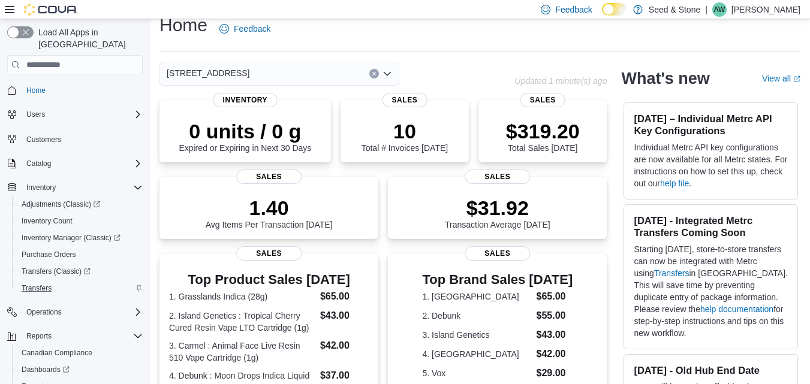
scroll to position [49, 0]
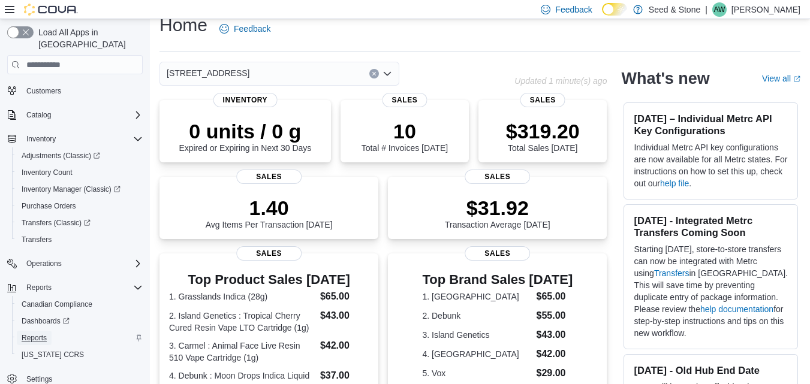
click at [35, 333] on span "Reports" at bounding box center [34, 338] width 25 height 10
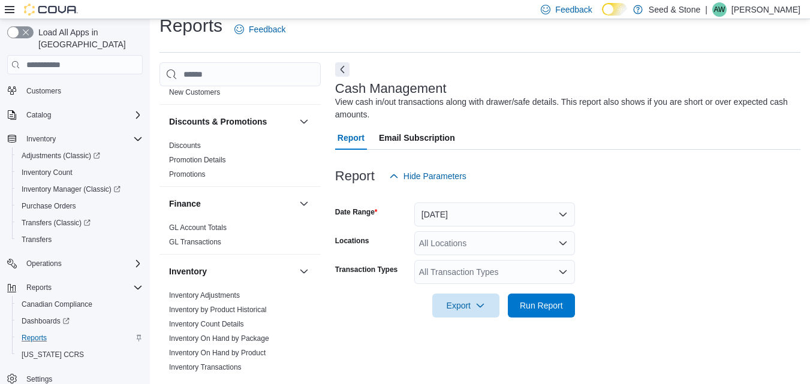
scroll to position [366, 0]
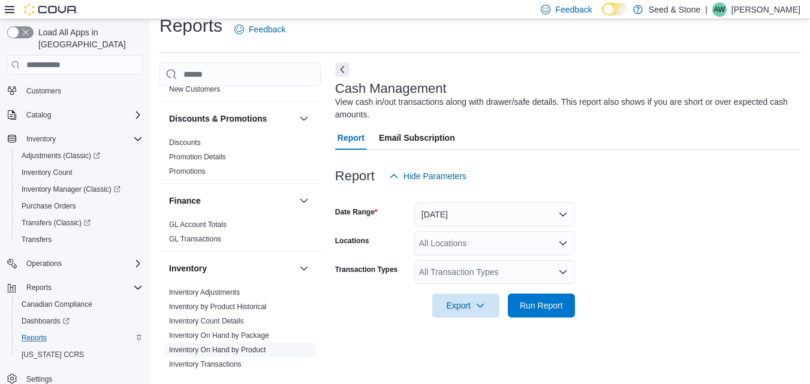
click at [218, 346] on link "Inventory On Hand by Product" at bounding box center [217, 350] width 96 height 8
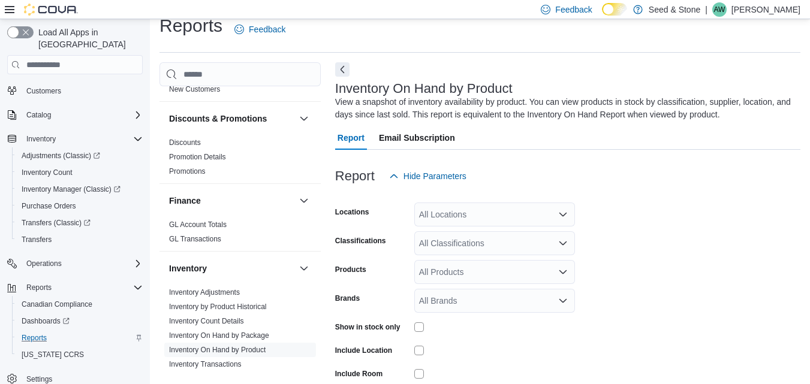
scroll to position [40, 0]
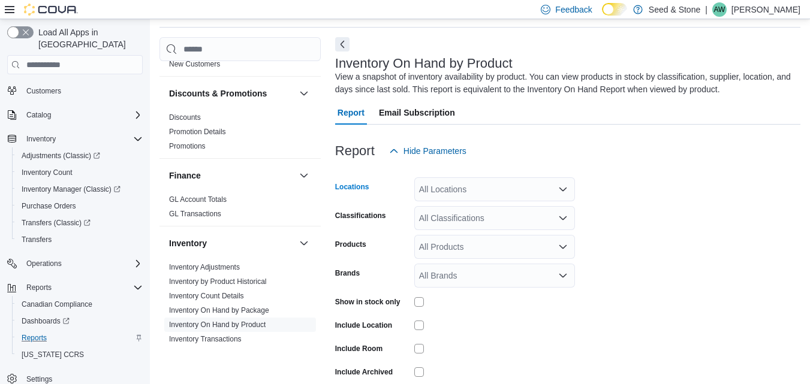
click at [451, 186] on div "All Locations" at bounding box center [494, 189] width 161 height 24
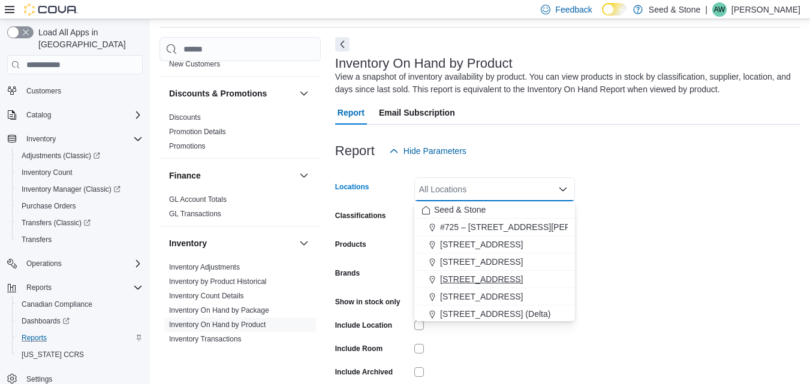
click at [454, 276] on span "512 Young Drive (Coquitlam)" at bounding box center [481, 279] width 83 height 12
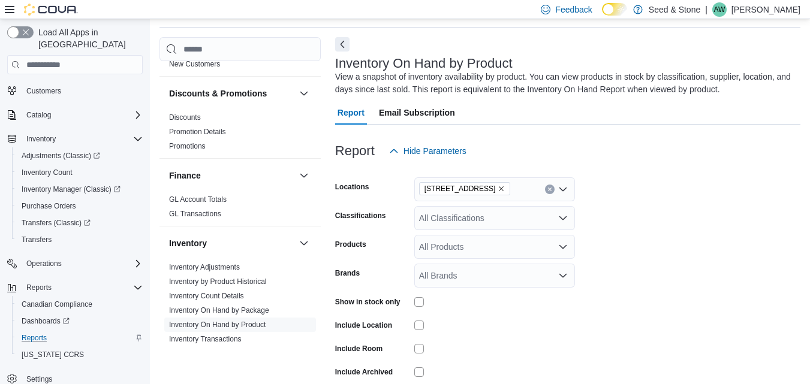
click at [607, 281] on form "Locations 512 Young Drive (Coquitlam) Classifications All Classifications Produ…" at bounding box center [567, 289] width 465 height 252
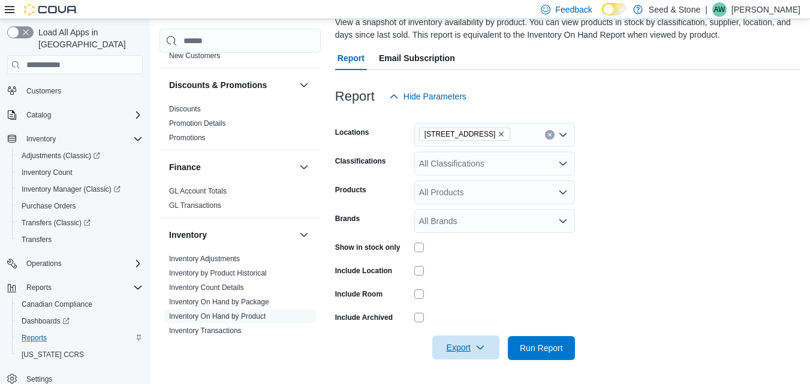
click at [473, 350] on span "Export" at bounding box center [465, 348] width 53 height 24
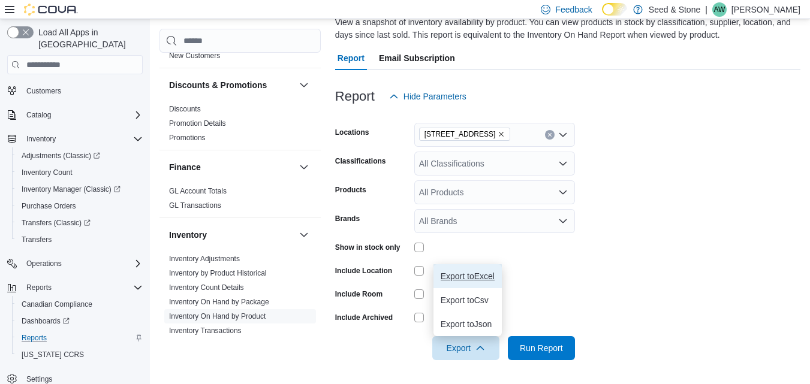
click at [489, 280] on span "Export to Excel" at bounding box center [467, 276] width 54 height 10
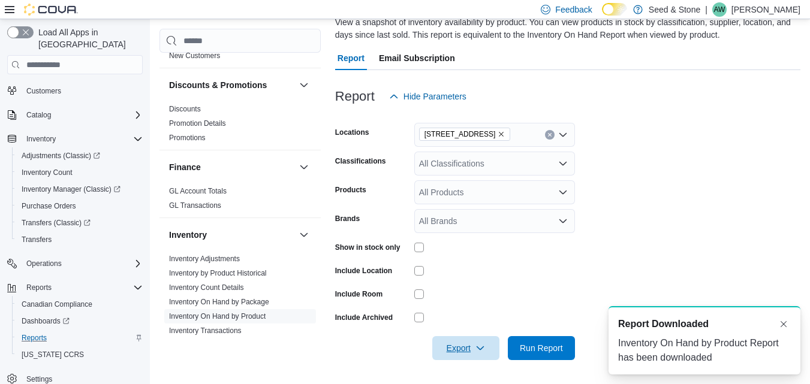
scroll to position [0, 0]
